Goal: Navigation & Orientation: Find specific page/section

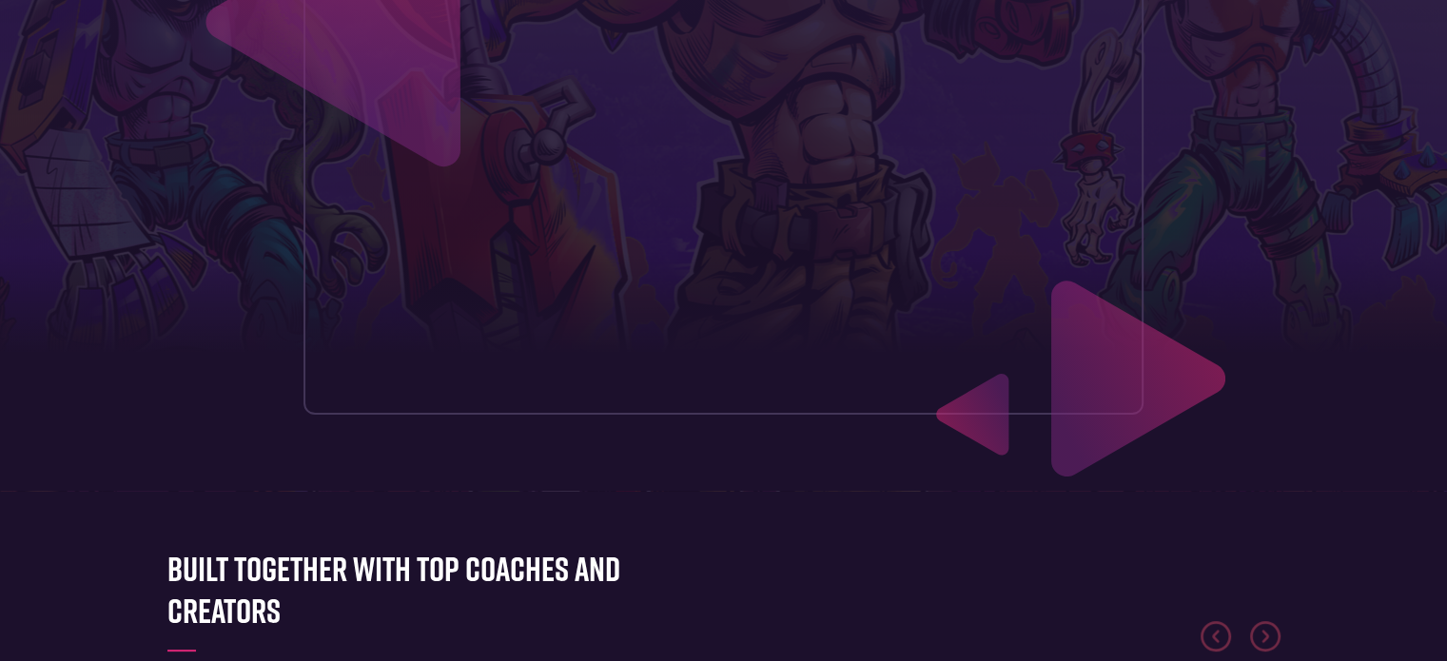
scroll to position [22, 0]
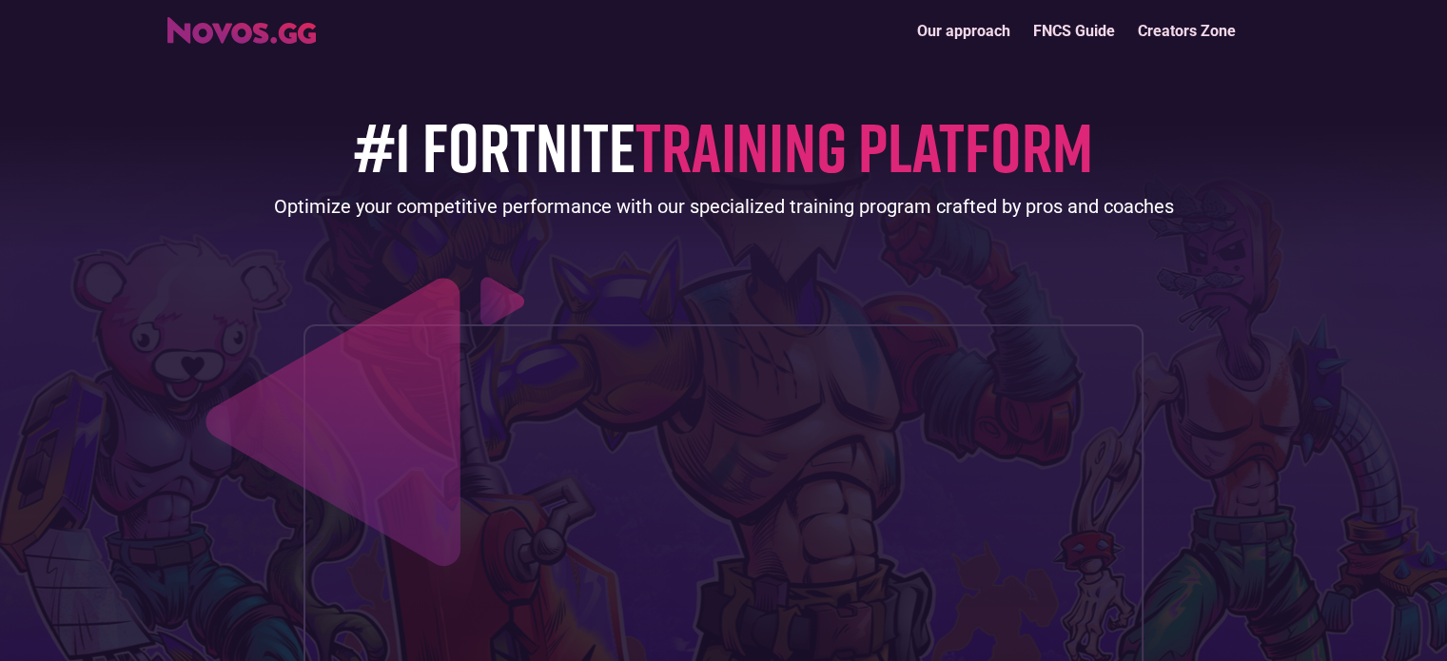
click at [831, 182] on span "TRAINING PLATFORM" at bounding box center [865, 146] width 458 height 83
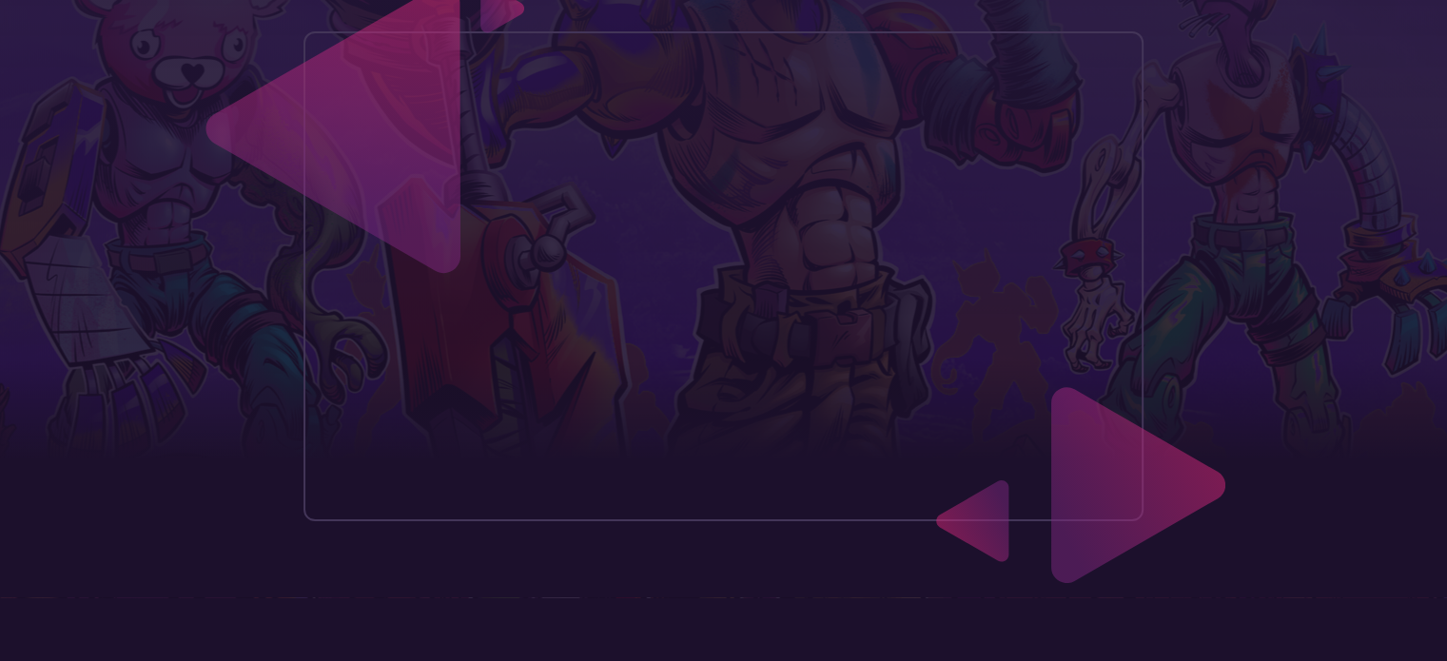
scroll to position [307, 0]
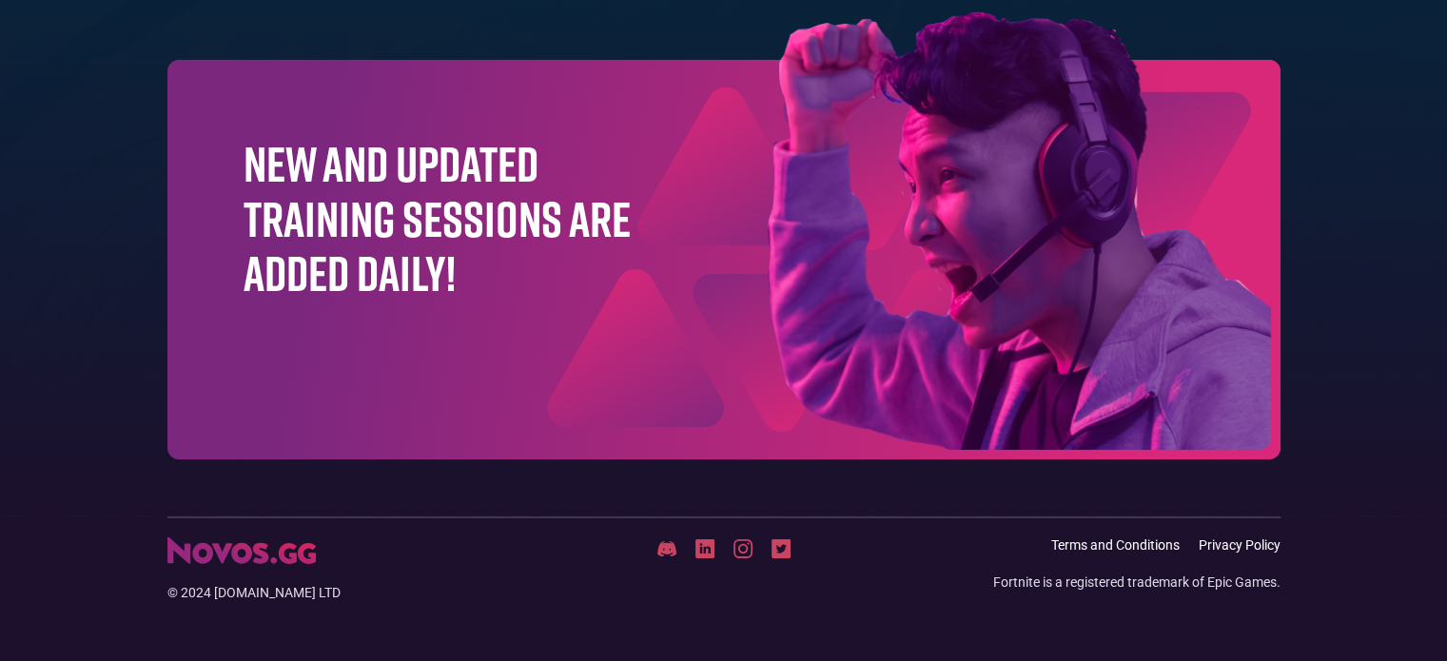
scroll to position [6177, 0]
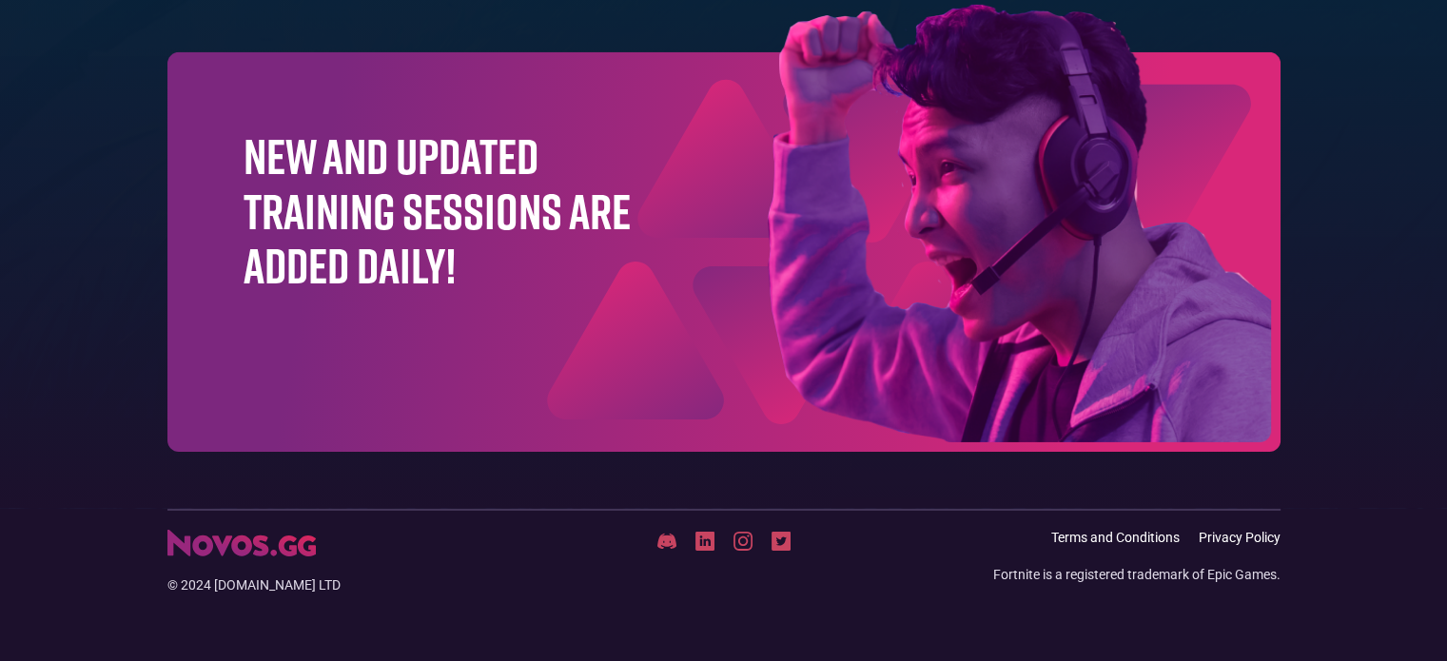
click at [298, 558] on div "© 2024 [DOMAIN_NAME] LTD" at bounding box center [352, 562] width 371 height 65
click at [301, 540] on img at bounding box center [241, 543] width 148 height 27
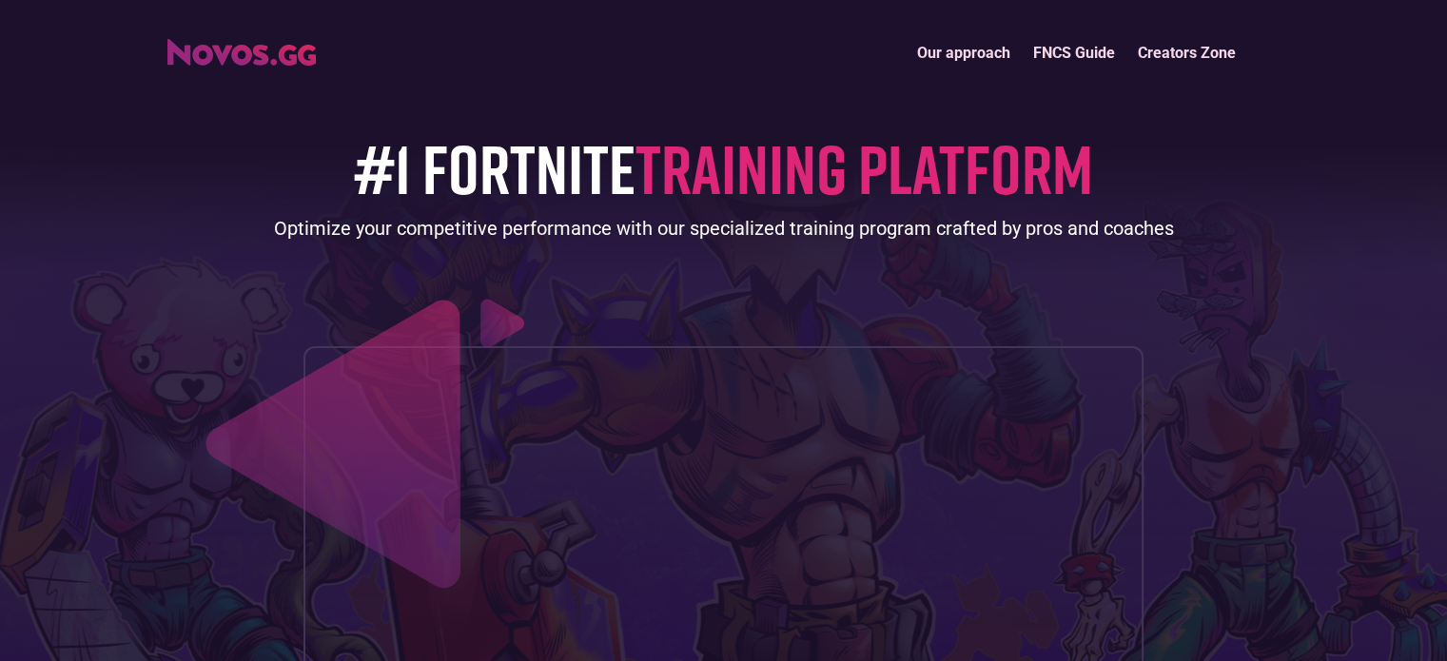
click at [1156, 51] on link "Creators Zone" at bounding box center [1187, 52] width 121 height 41
